Goal: Information Seeking & Learning: Find specific fact

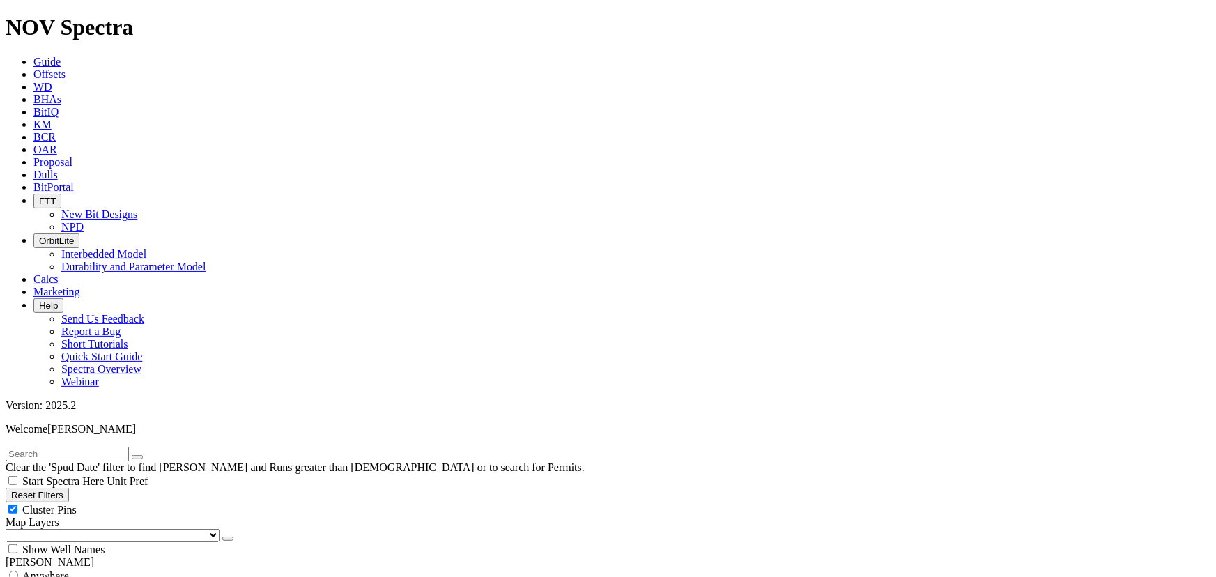
scroll to position [657, 0]
drag, startPoint x: 73, startPoint y: 393, endPoint x: 83, endPoint y: 289, distance: 104.3
select select
click at [77, 447] on input "text" at bounding box center [67, 454] width 123 height 15
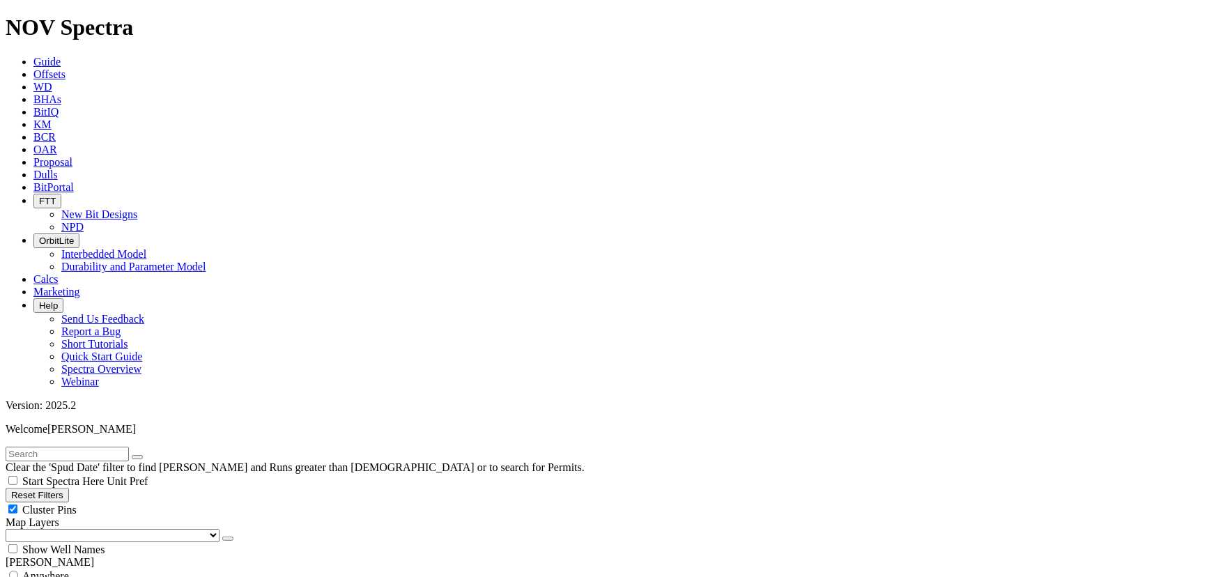
scroll to position [107992, 0]
type input "[PERSON_NAME]"
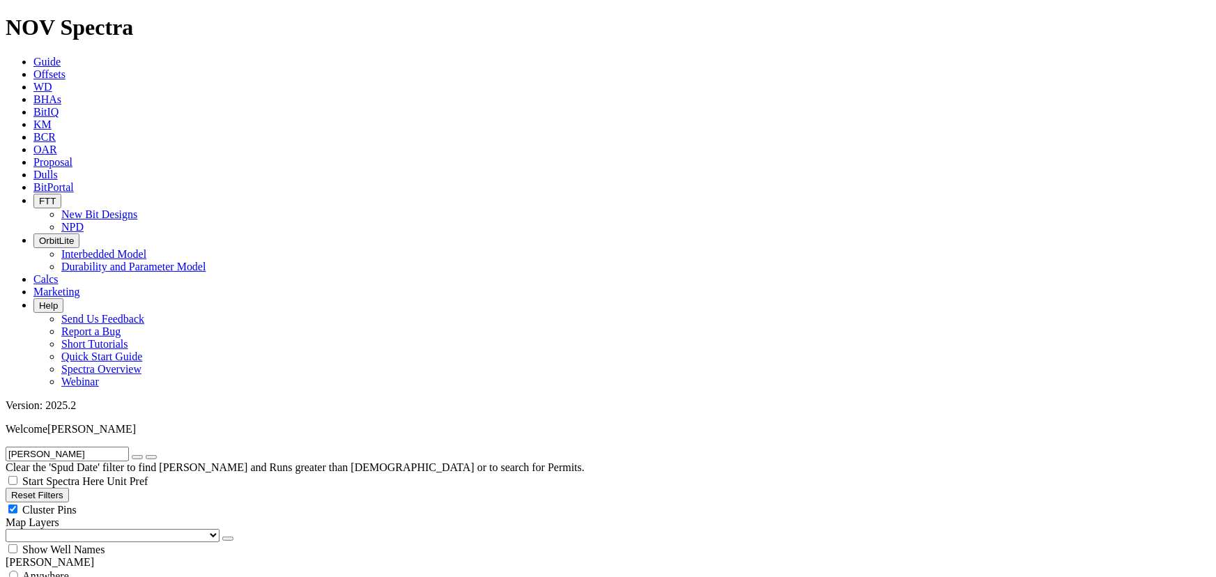
type input "20"
